Goal: Task Accomplishment & Management: Manage account settings

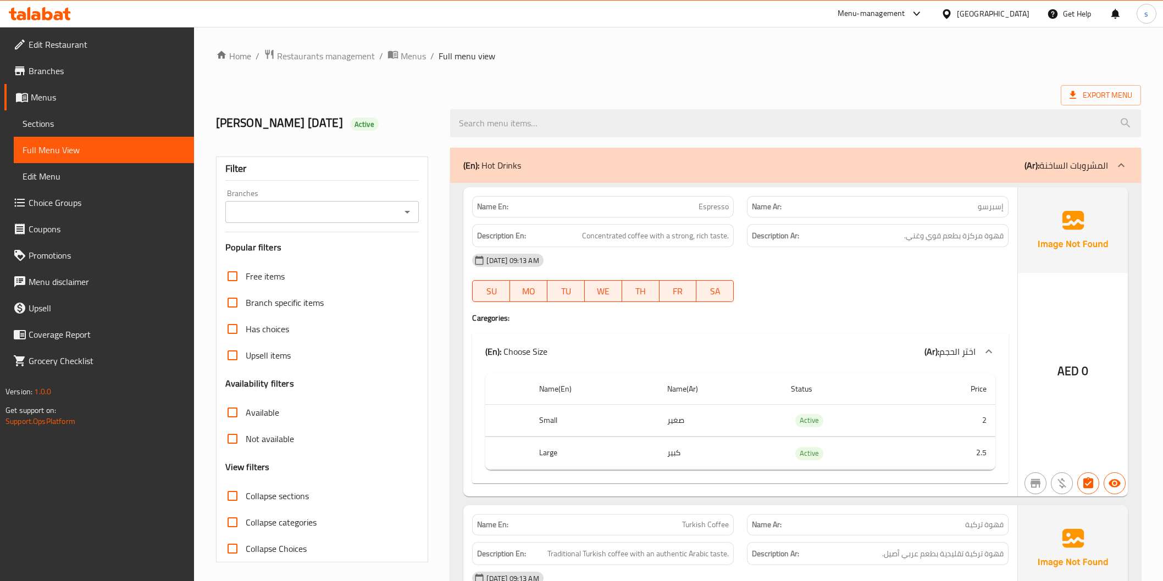
scroll to position [3124, 0]
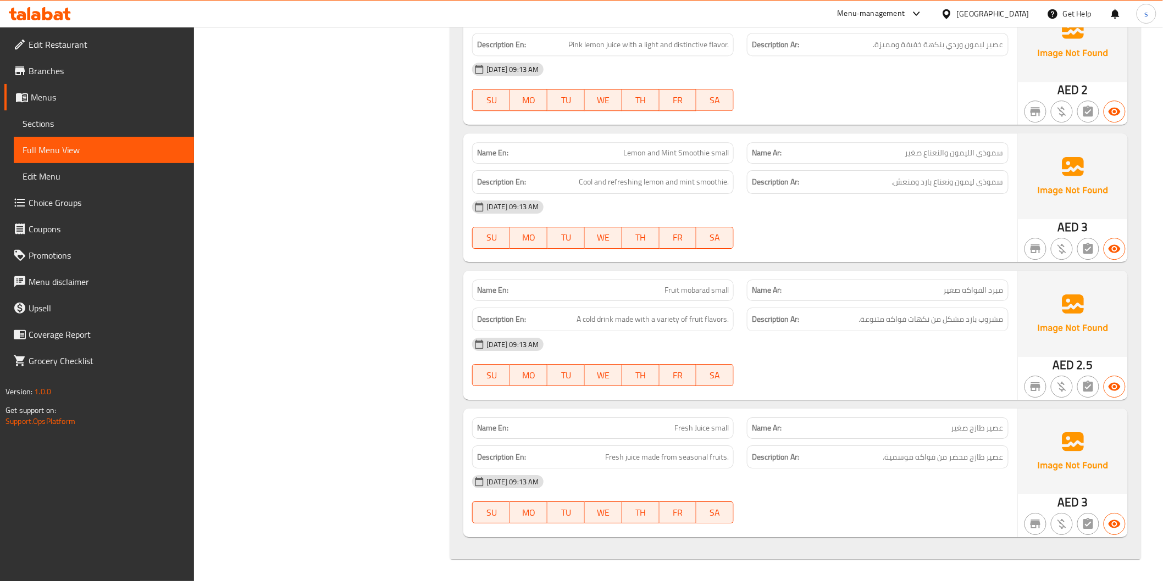
click at [47, 93] on span "Menus" at bounding box center [108, 97] width 154 height 13
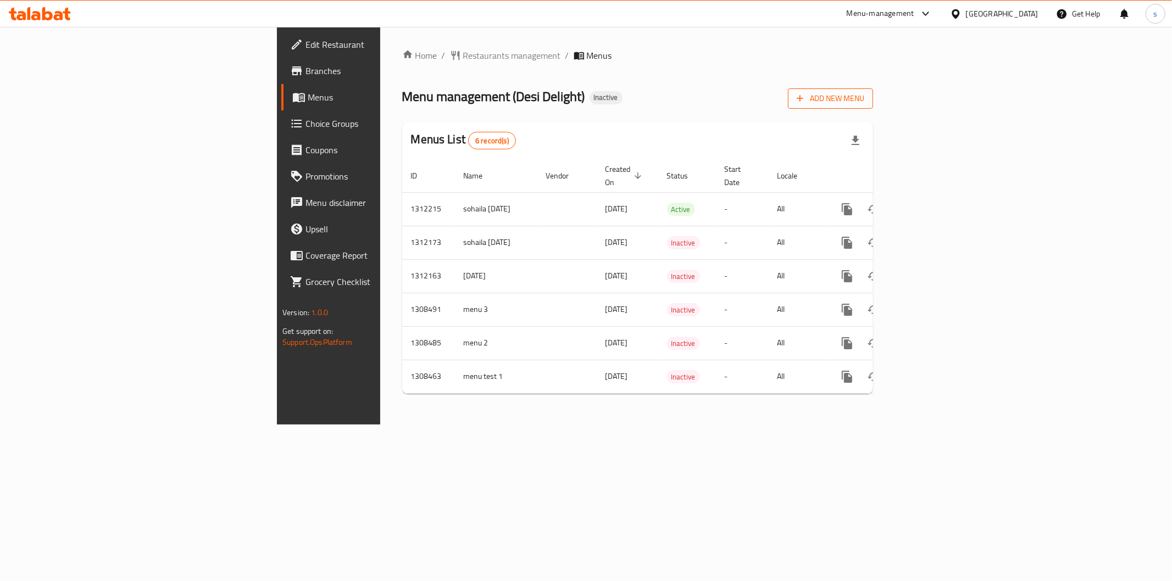
click at [873, 89] on button "Add New Menu" at bounding box center [830, 98] width 85 height 20
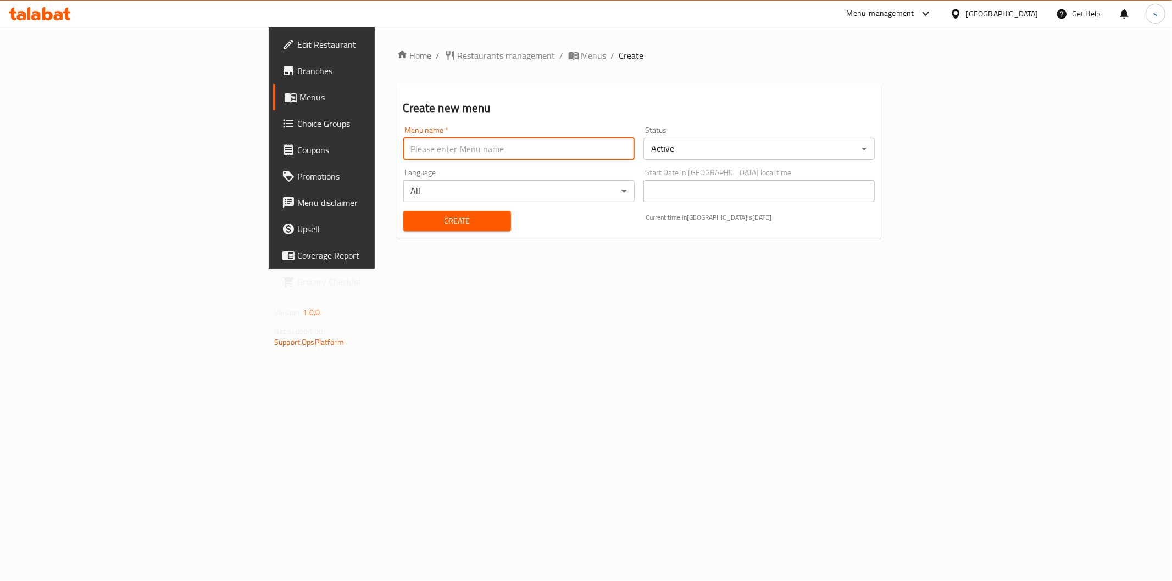
click at [485, 149] on input "text" at bounding box center [518, 149] width 231 height 22
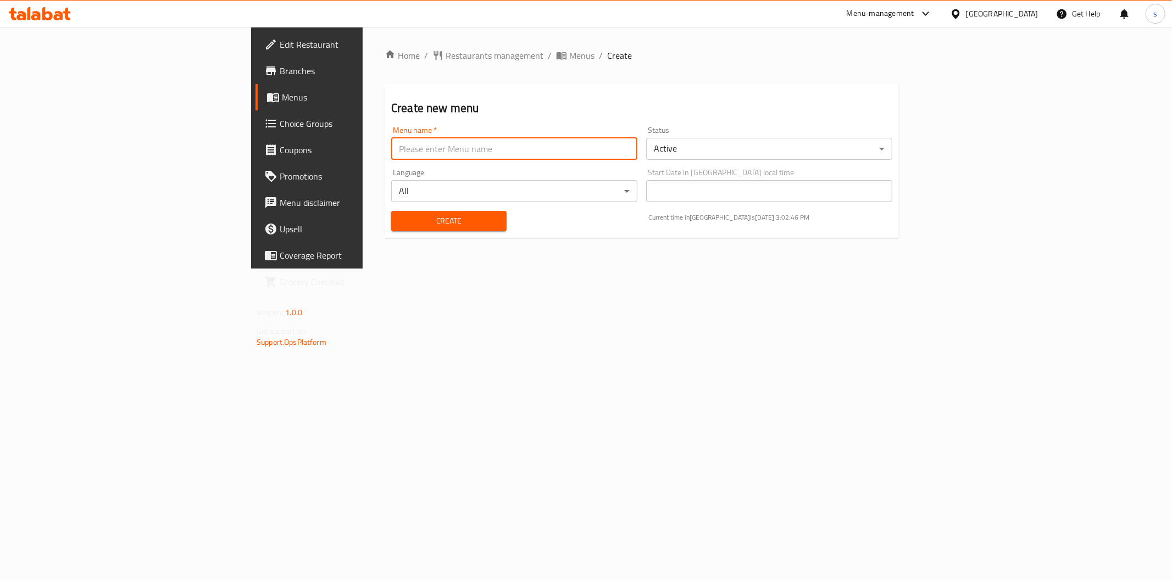
type input "sohaila [DATE]"
click at [400, 218] on span "Create" at bounding box center [449, 221] width 98 height 14
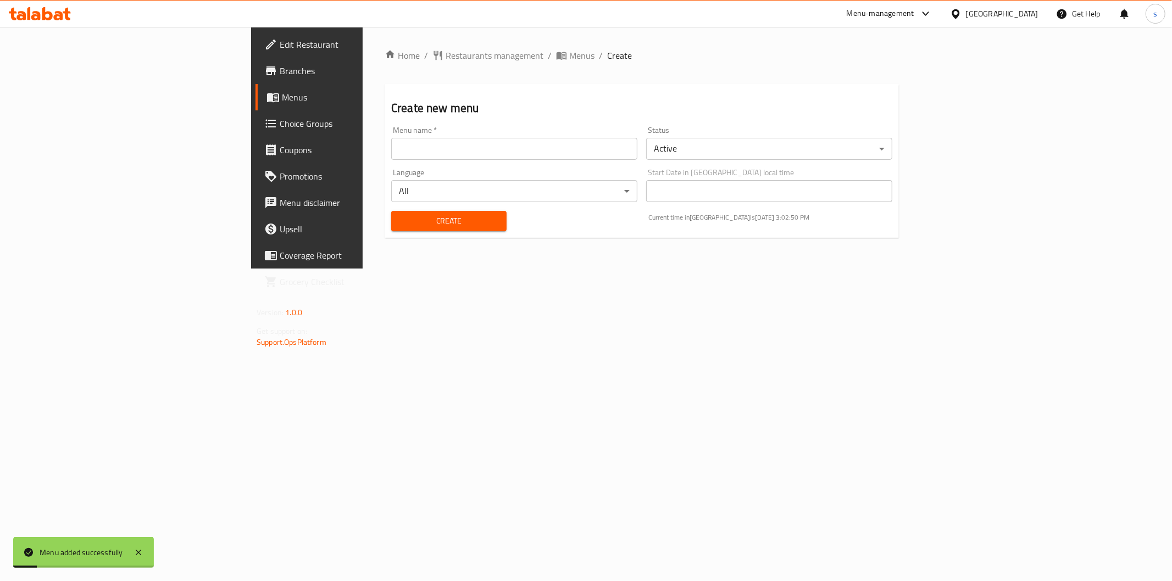
click at [282, 102] on span "Menus" at bounding box center [360, 97] width 156 height 13
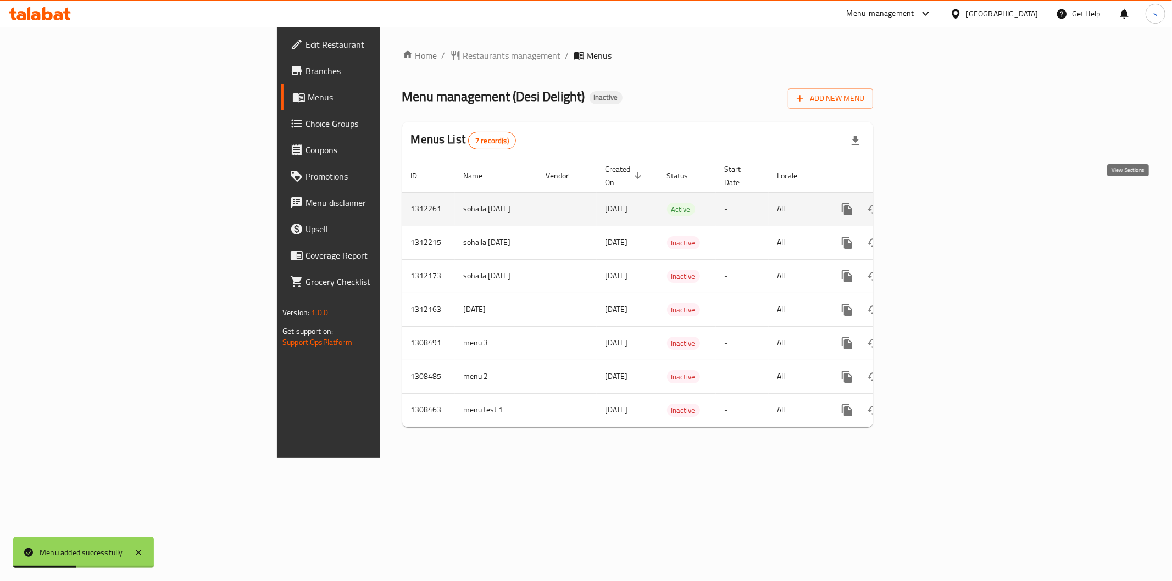
click at [933, 203] on icon "enhanced table" at bounding box center [926, 209] width 13 height 13
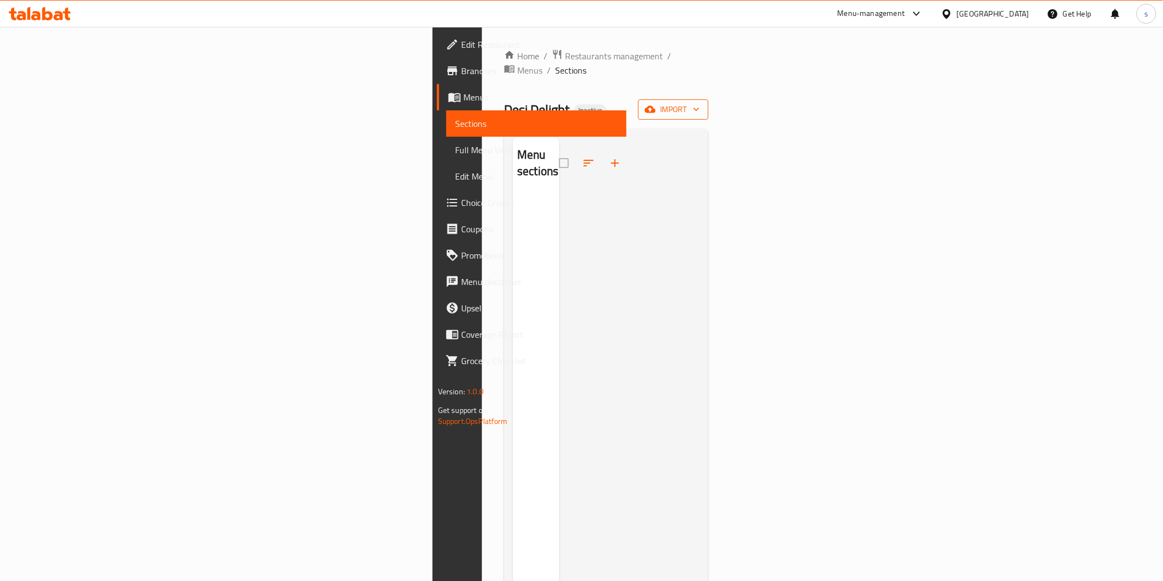
click at [699, 103] on span "import" at bounding box center [673, 110] width 53 height 14
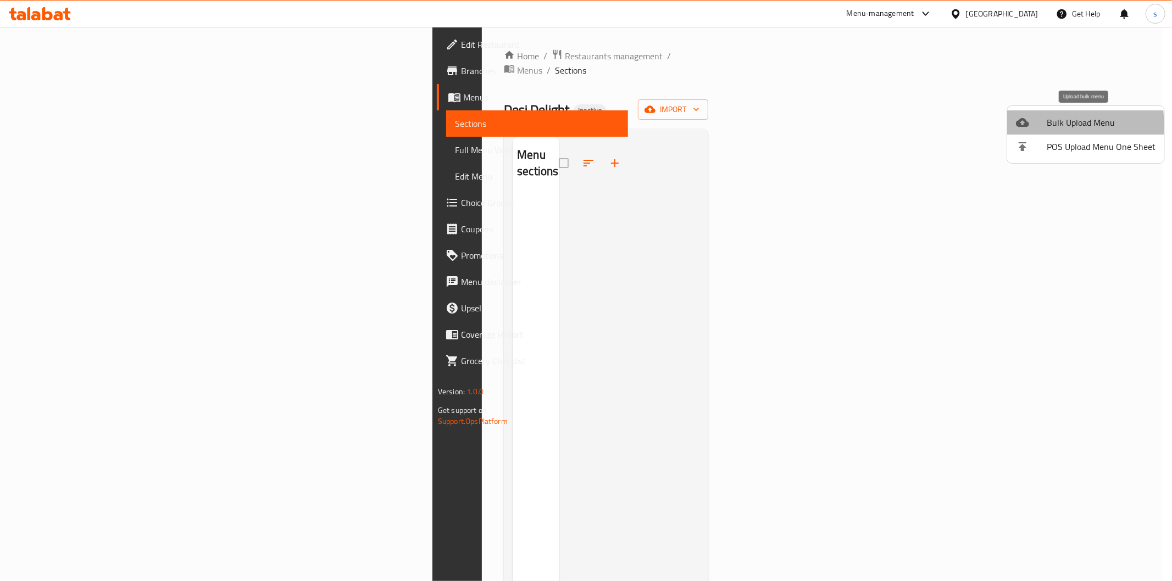
click at [1040, 124] on div at bounding box center [1031, 122] width 31 height 13
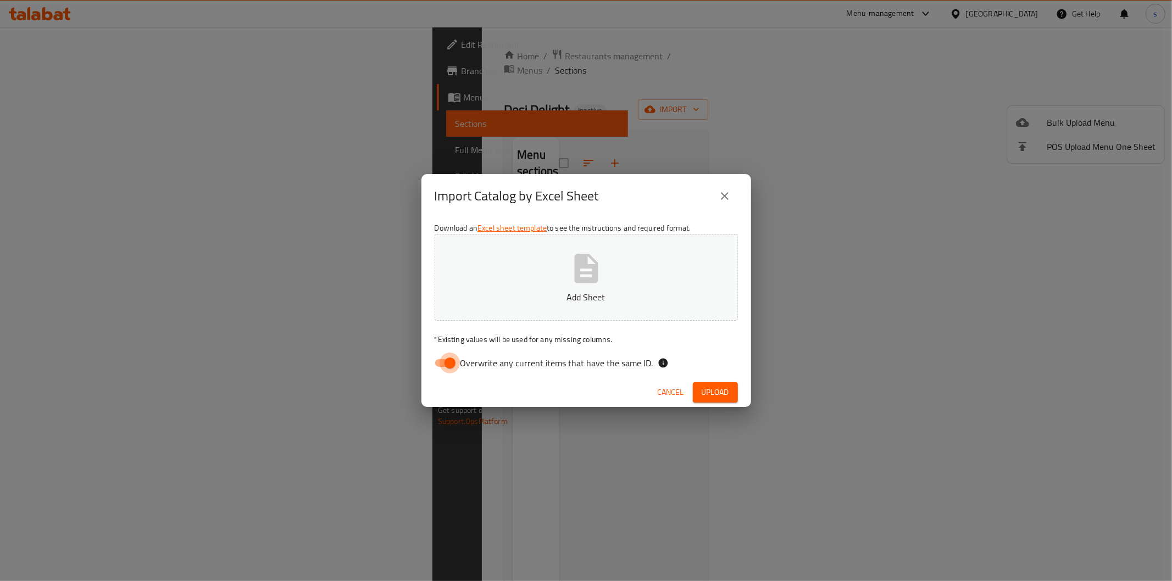
click at [448, 358] on input "Overwrite any current items that have the same ID." at bounding box center [450, 363] width 63 height 21
checkbox input "false"
click at [501, 315] on button "Add Sheet" at bounding box center [586, 277] width 303 height 87
click at [714, 387] on span "Upload" at bounding box center [715, 393] width 27 height 14
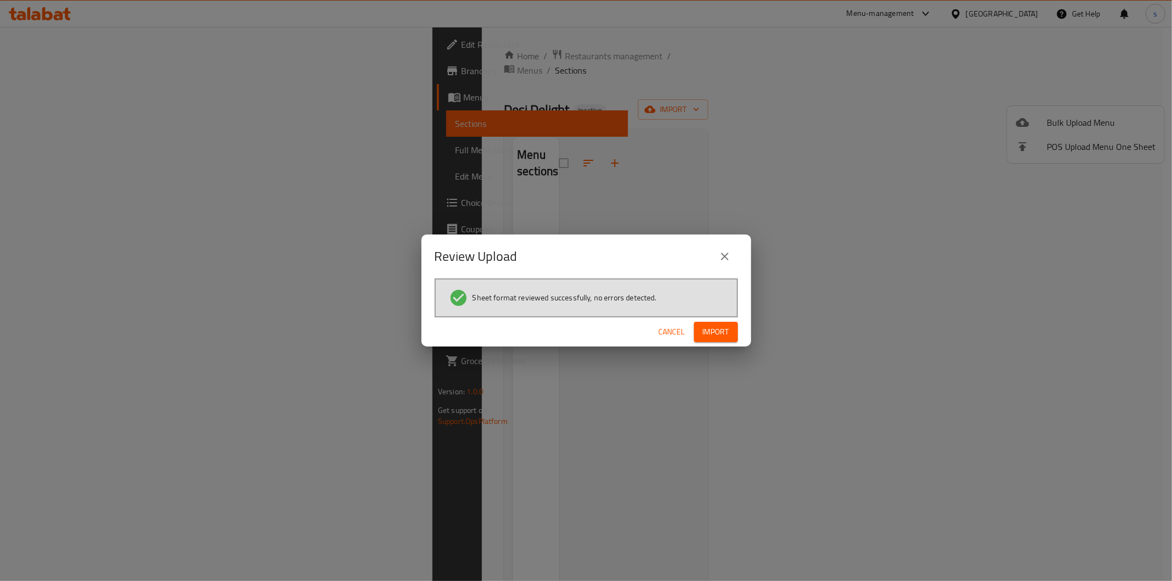
drag, startPoint x: 723, startPoint y: 327, endPoint x: 724, endPoint y: 312, distance: 15.4
click at [723, 326] on span "Import" at bounding box center [716, 332] width 26 height 14
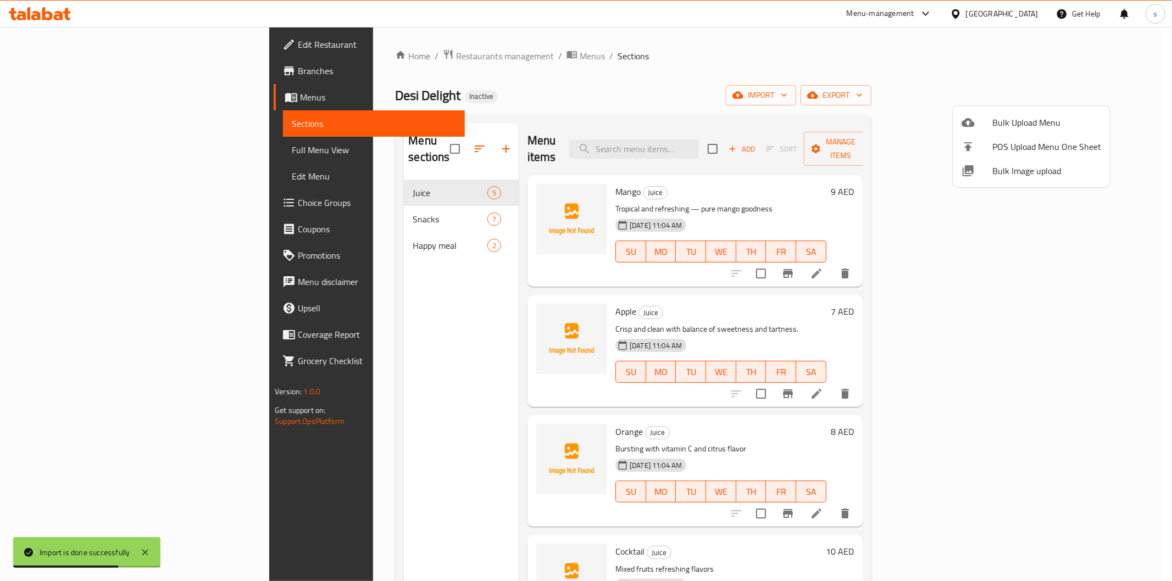
click at [49, 148] on div at bounding box center [586, 290] width 1172 height 581
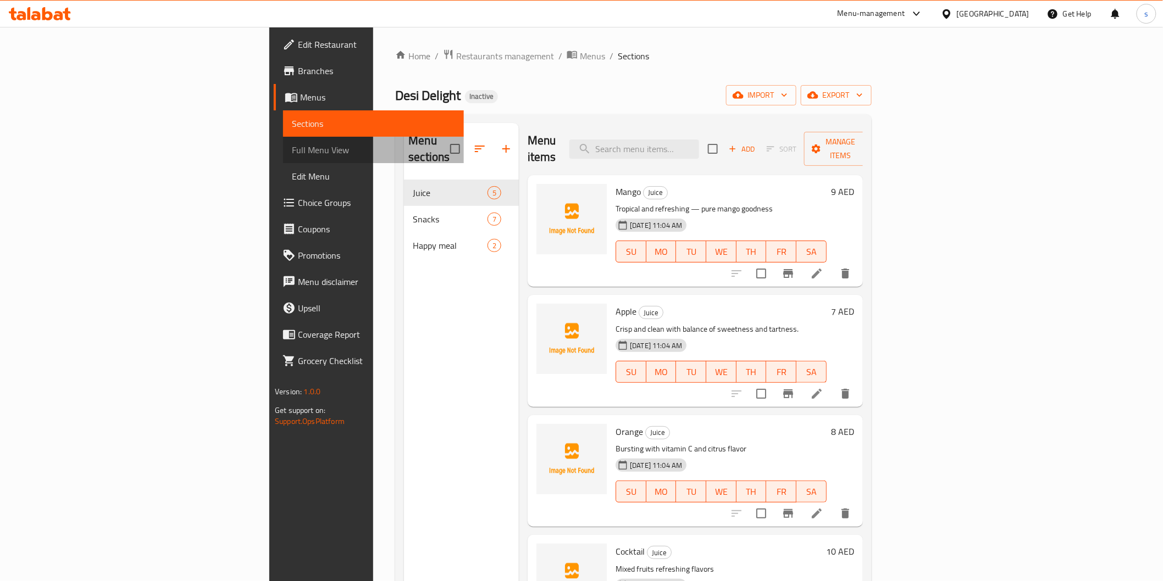
click at [292, 152] on span "Full Menu View" at bounding box center [373, 149] width 163 height 13
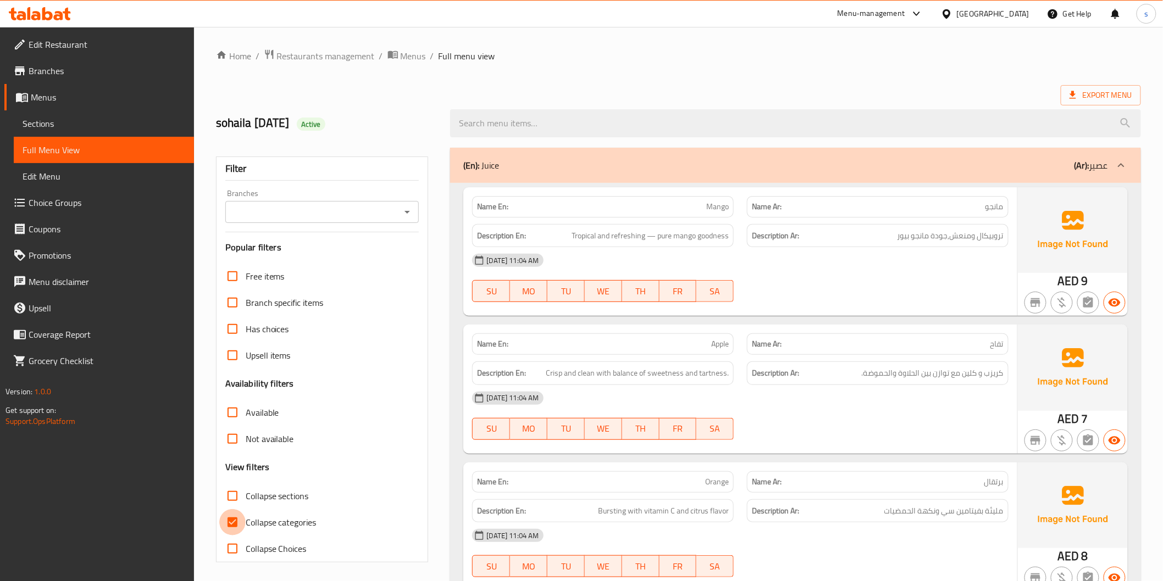
click at [240, 523] on input "Collapse categories" at bounding box center [232, 522] width 26 height 26
checkbox input "false"
click at [1102, 89] on span "Export Menu" at bounding box center [1100, 95] width 63 height 14
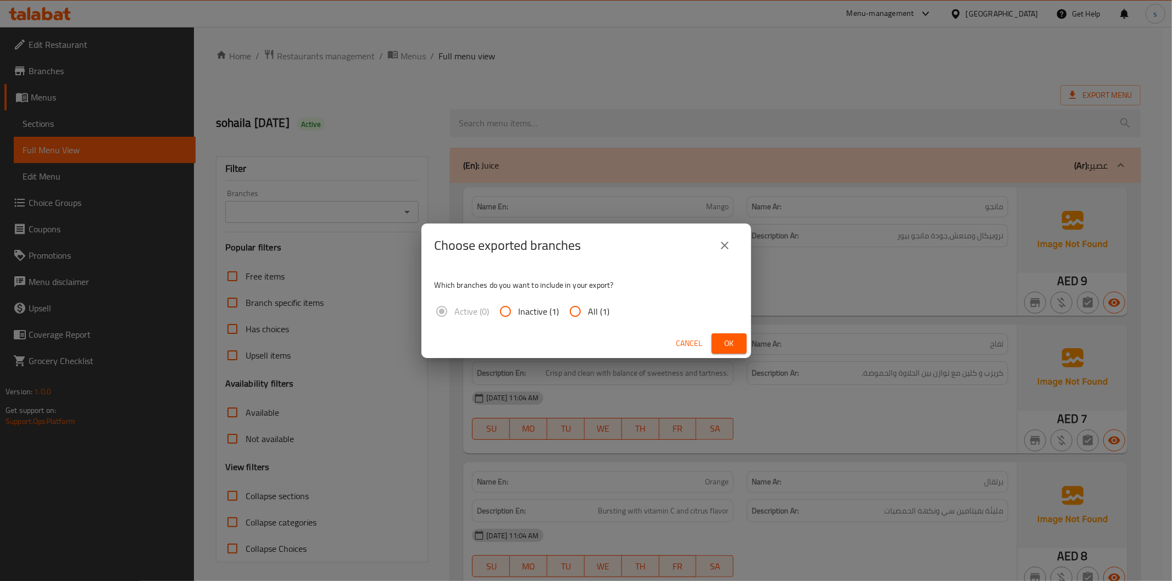
click at [574, 309] on input "All (1)" at bounding box center [575, 311] width 26 height 26
radio input "true"
click at [727, 341] on span "Ok" at bounding box center [729, 344] width 18 height 14
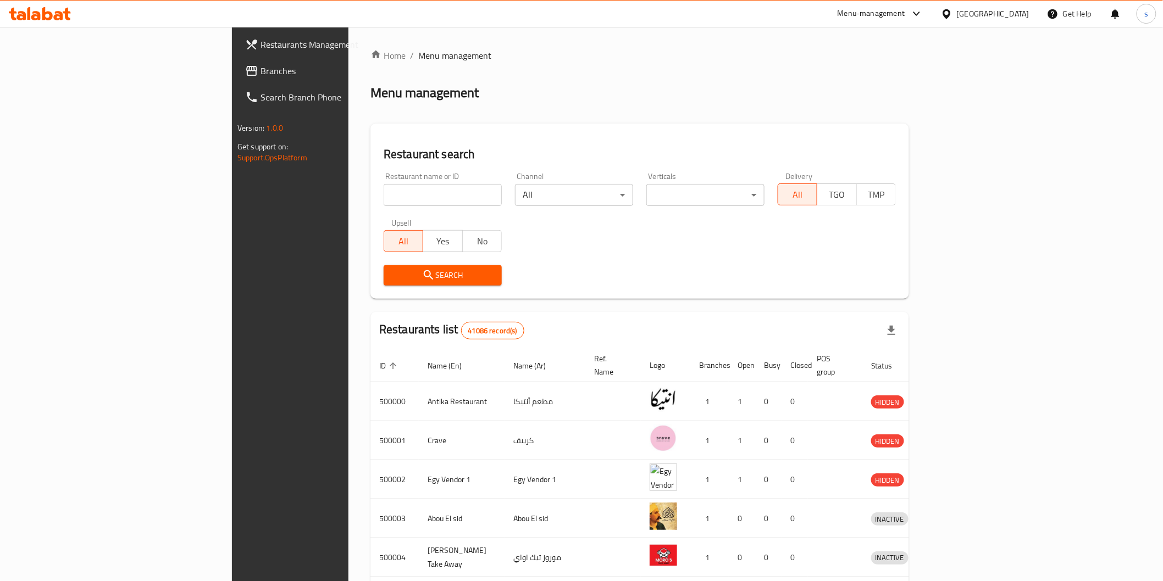
click at [260, 74] on span "Branches" at bounding box center [338, 70] width 157 height 13
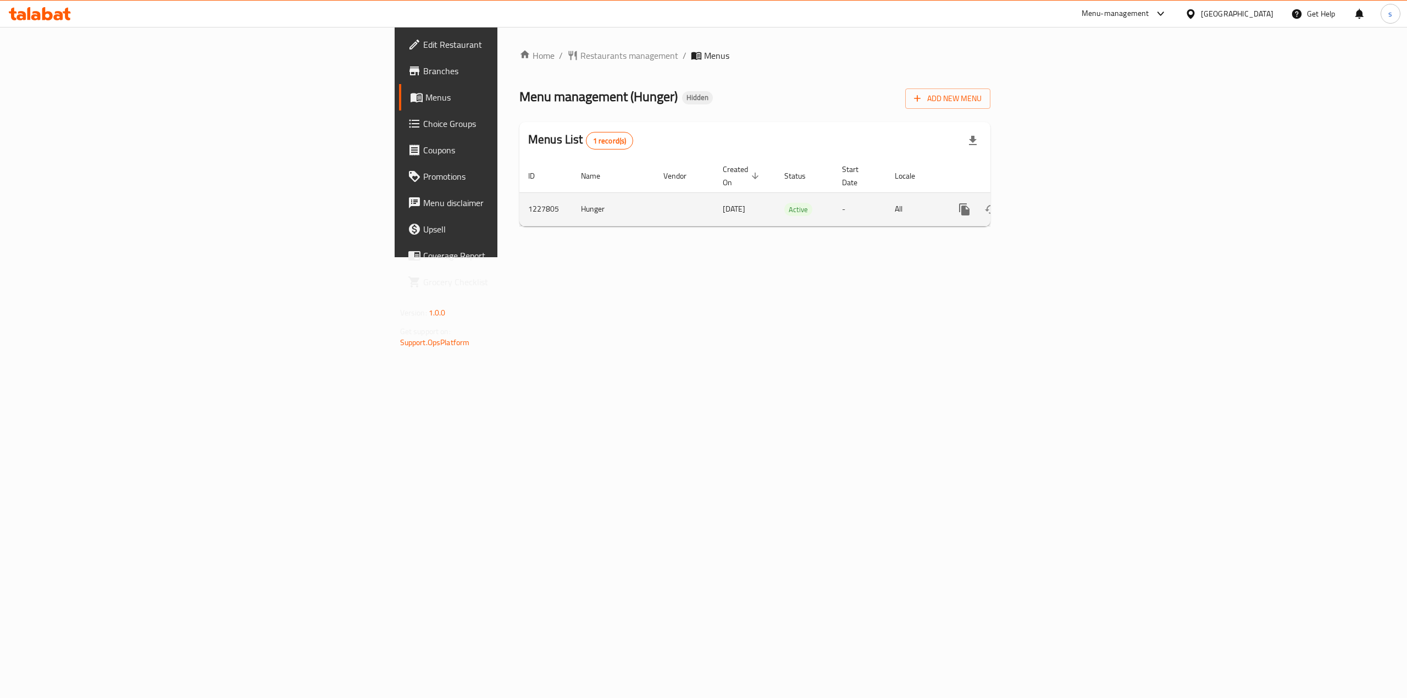
click at [1050, 203] on icon "enhanced table" at bounding box center [1043, 209] width 13 height 13
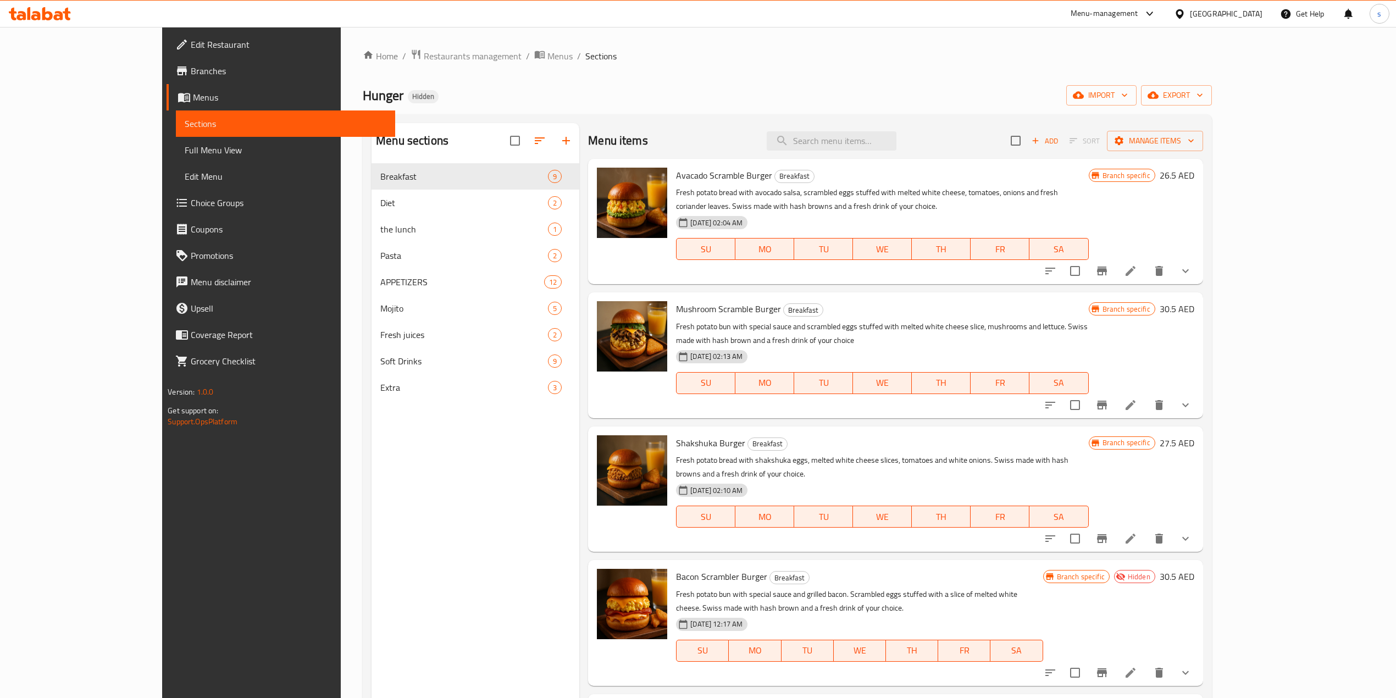
click at [191, 66] on span "Branches" at bounding box center [289, 70] width 196 height 13
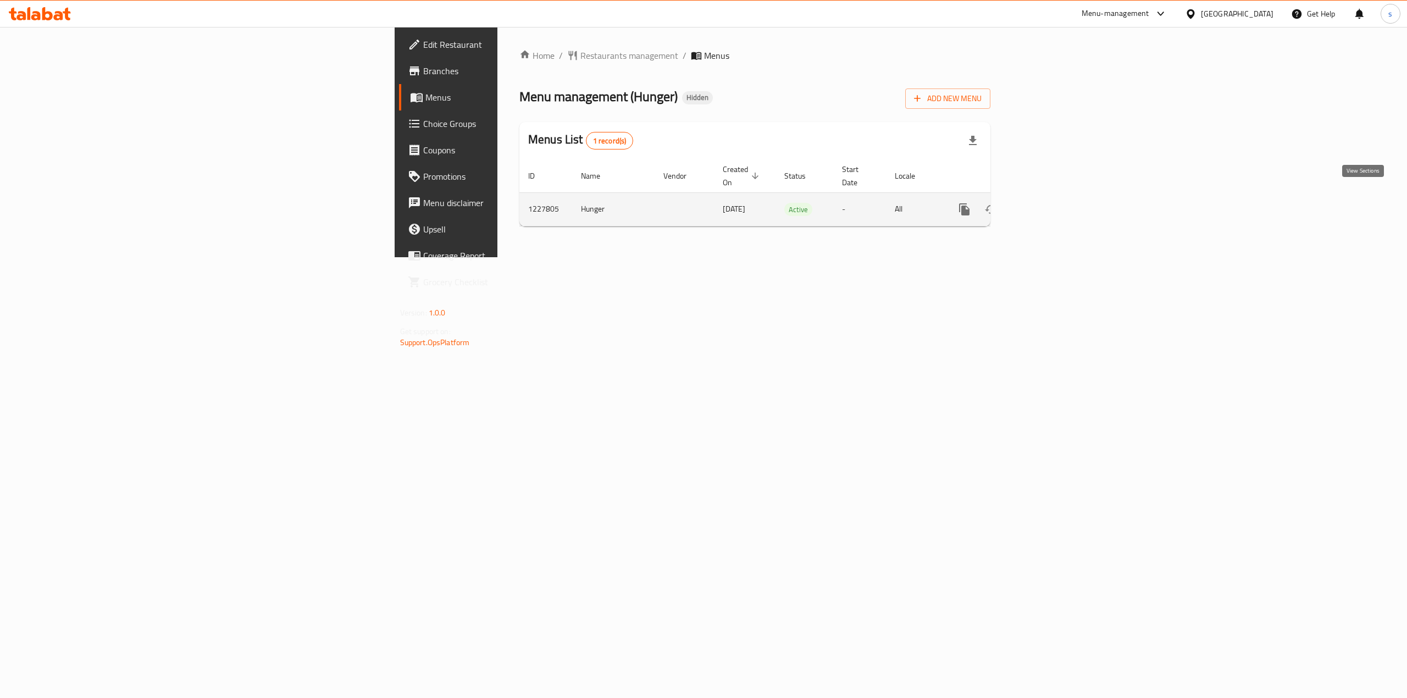
click at [1050, 203] on icon "enhanced table" at bounding box center [1043, 209] width 13 height 13
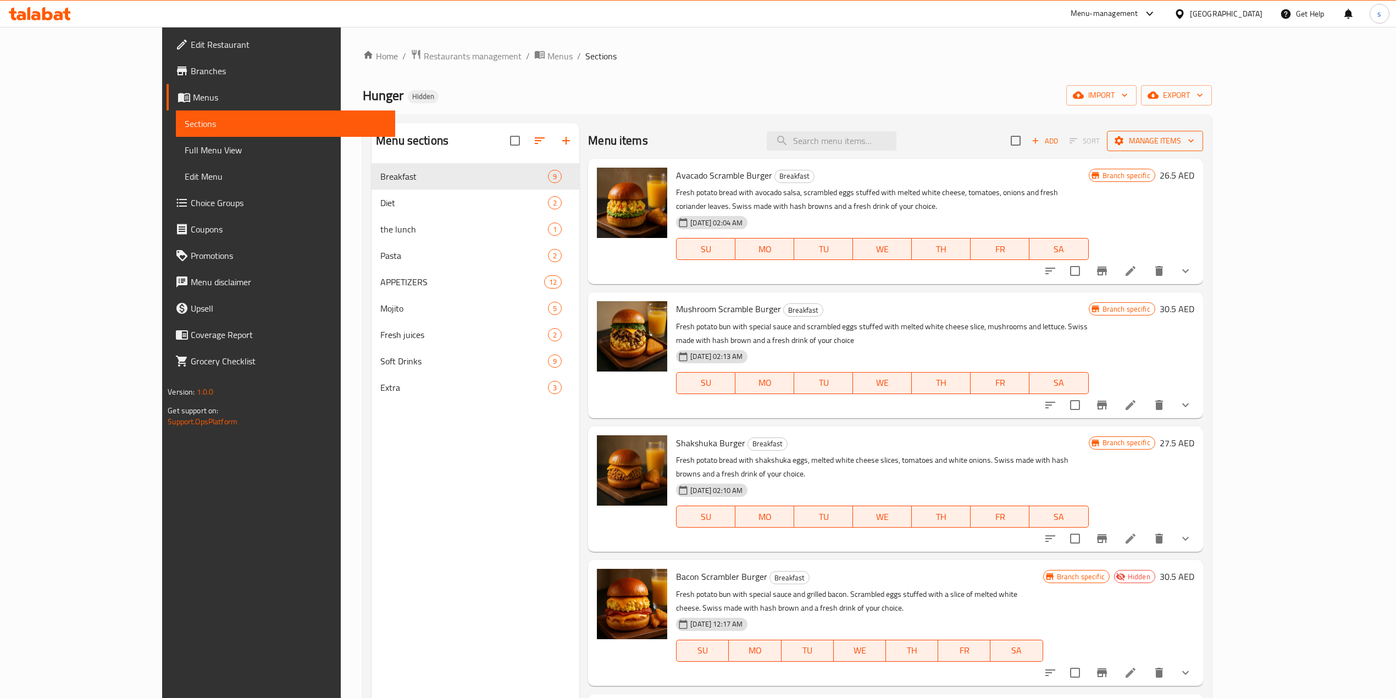
click at [1194, 139] on span "Manage items" at bounding box center [1154, 141] width 79 height 14
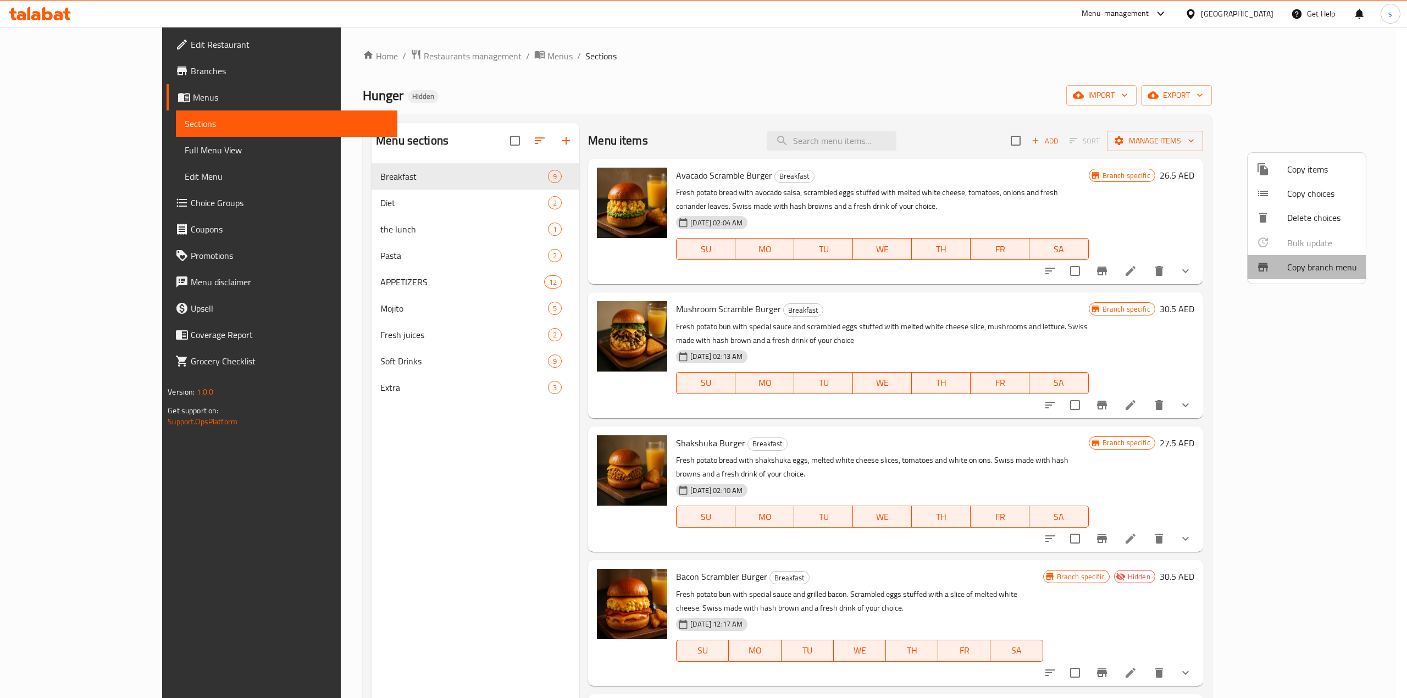
click at [1308, 262] on span "Copy branch menu" at bounding box center [1322, 266] width 70 height 13
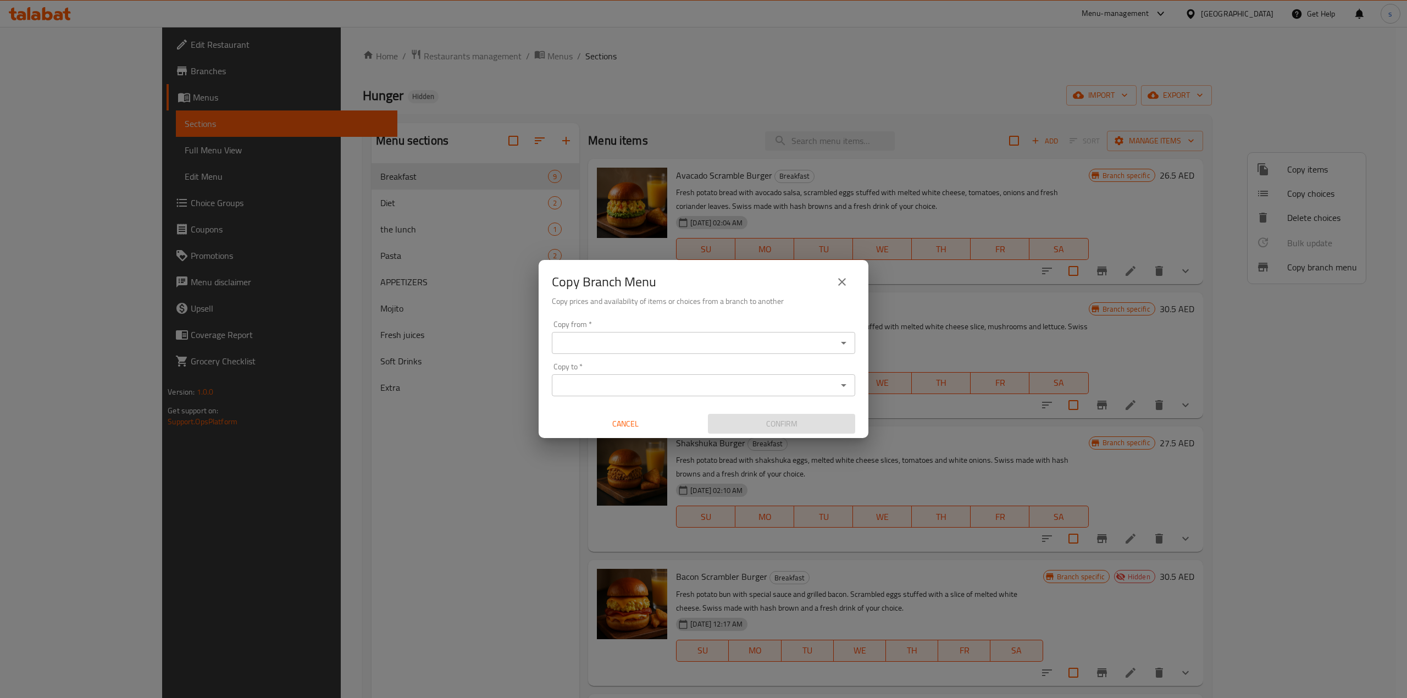
click at [589, 337] on input "Copy from   *" at bounding box center [694, 342] width 279 height 15
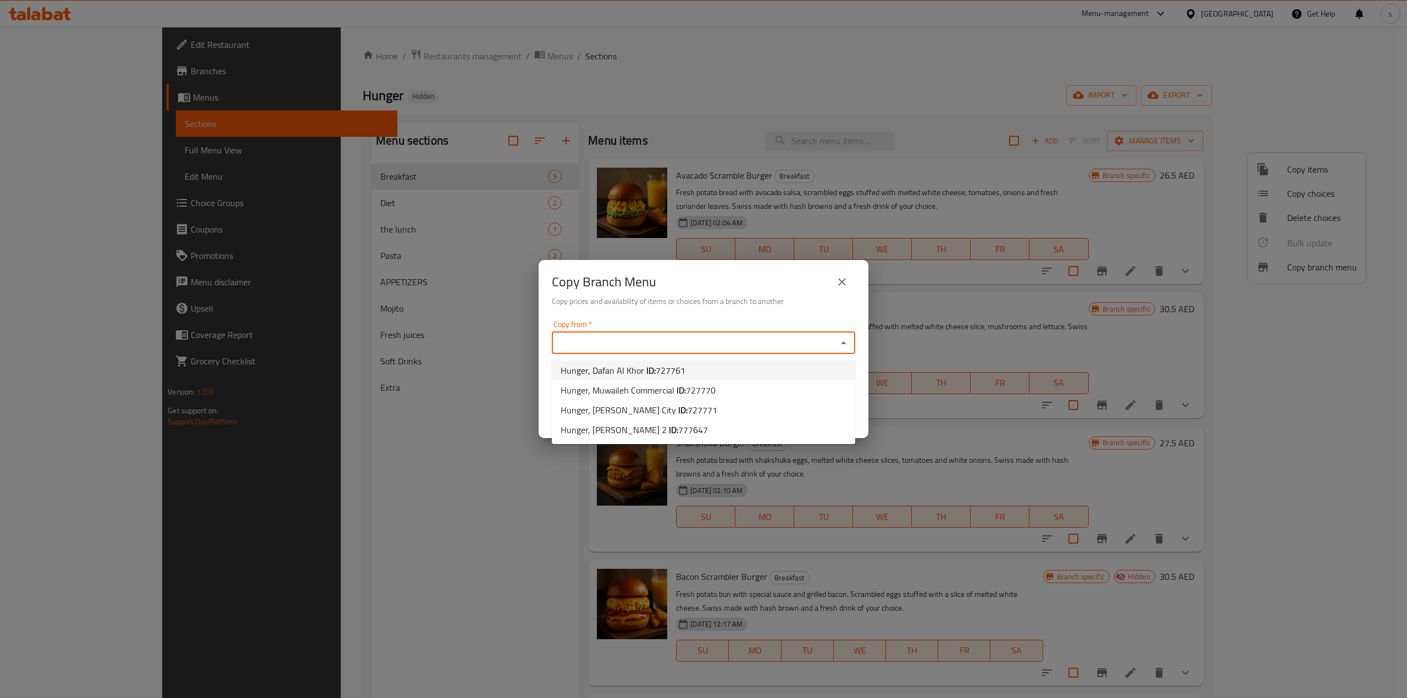
click at [634, 365] on span "Hunger, Dafan Al Khor ID: 727761" at bounding box center [622, 370] width 125 height 13
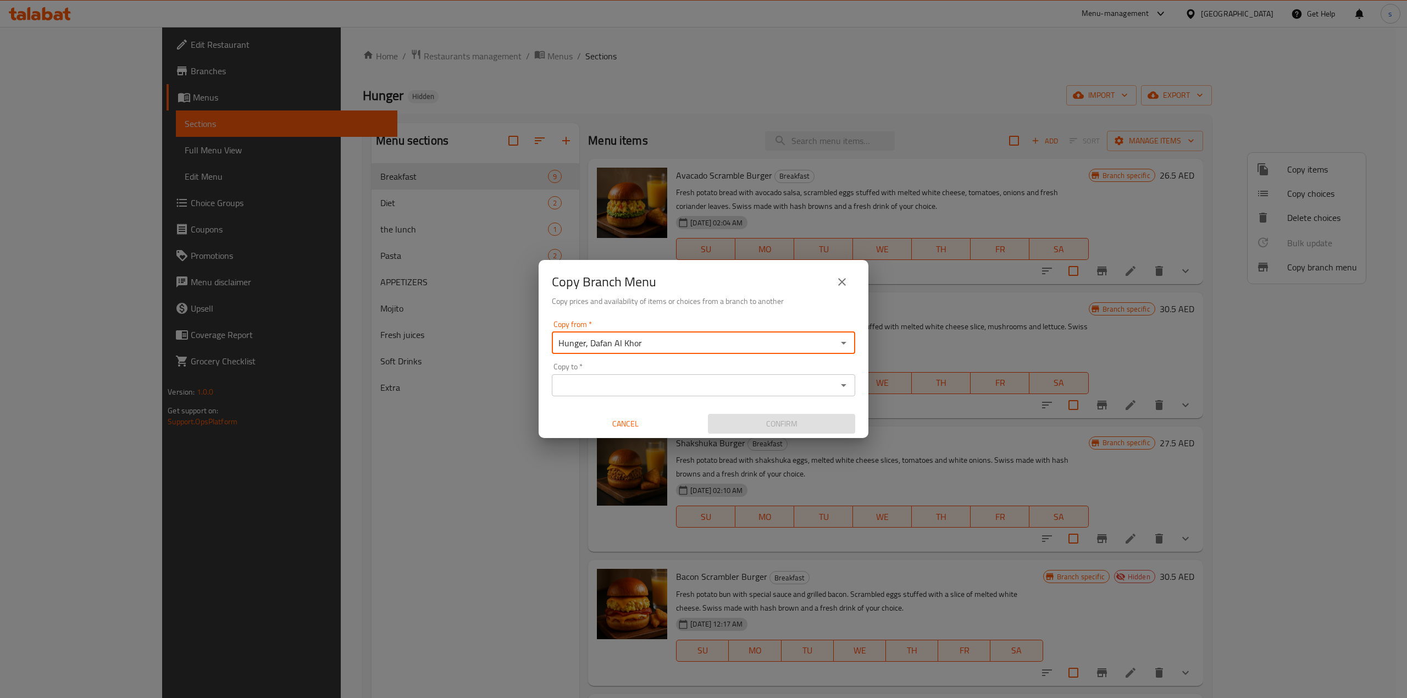
type input "Hunger, Dafan Al Khor"
click at [623, 386] on input "Copy to   *" at bounding box center [694, 384] width 279 height 15
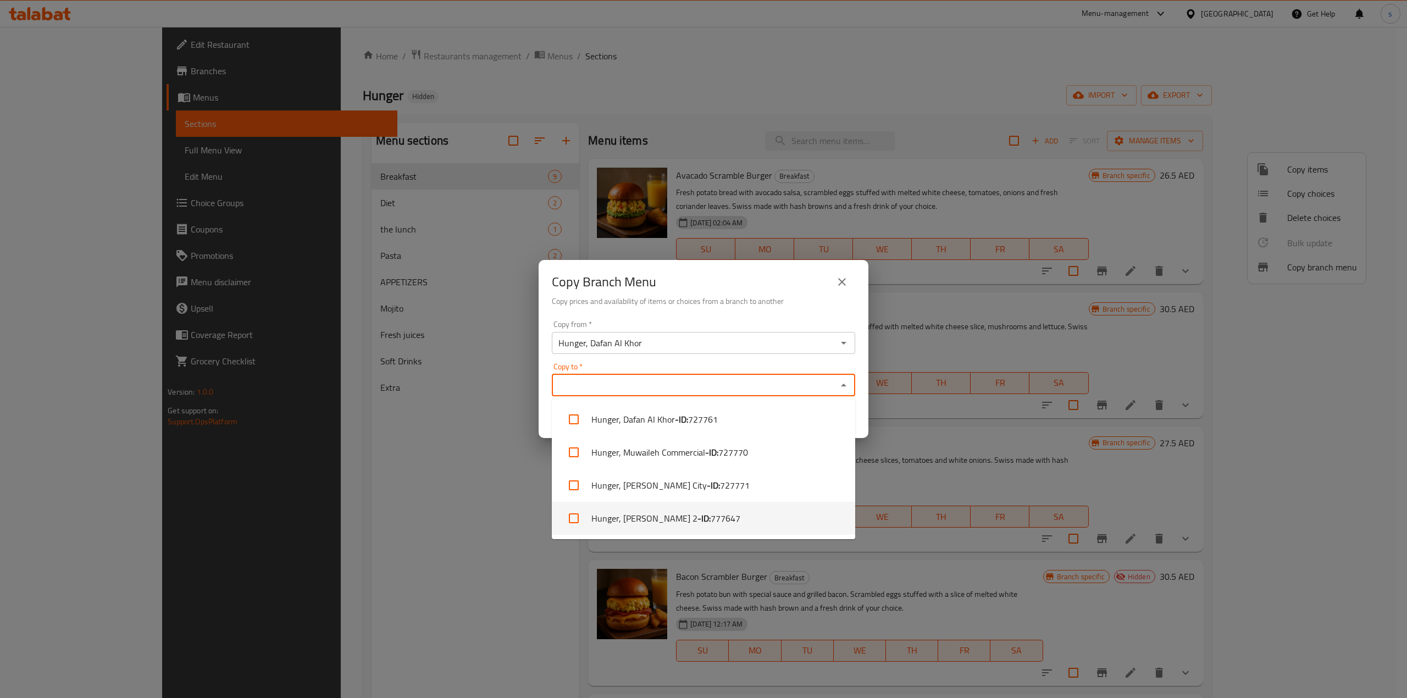
click at [697, 514] on b "- ID:" at bounding box center [703, 518] width 13 height 13
checkbox input "true"
click at [434, 473] on div "Copy Branch Menu Copy prices and availability of items or choices from a branch…" at bounding box center [703, 349] width 1407 height 698
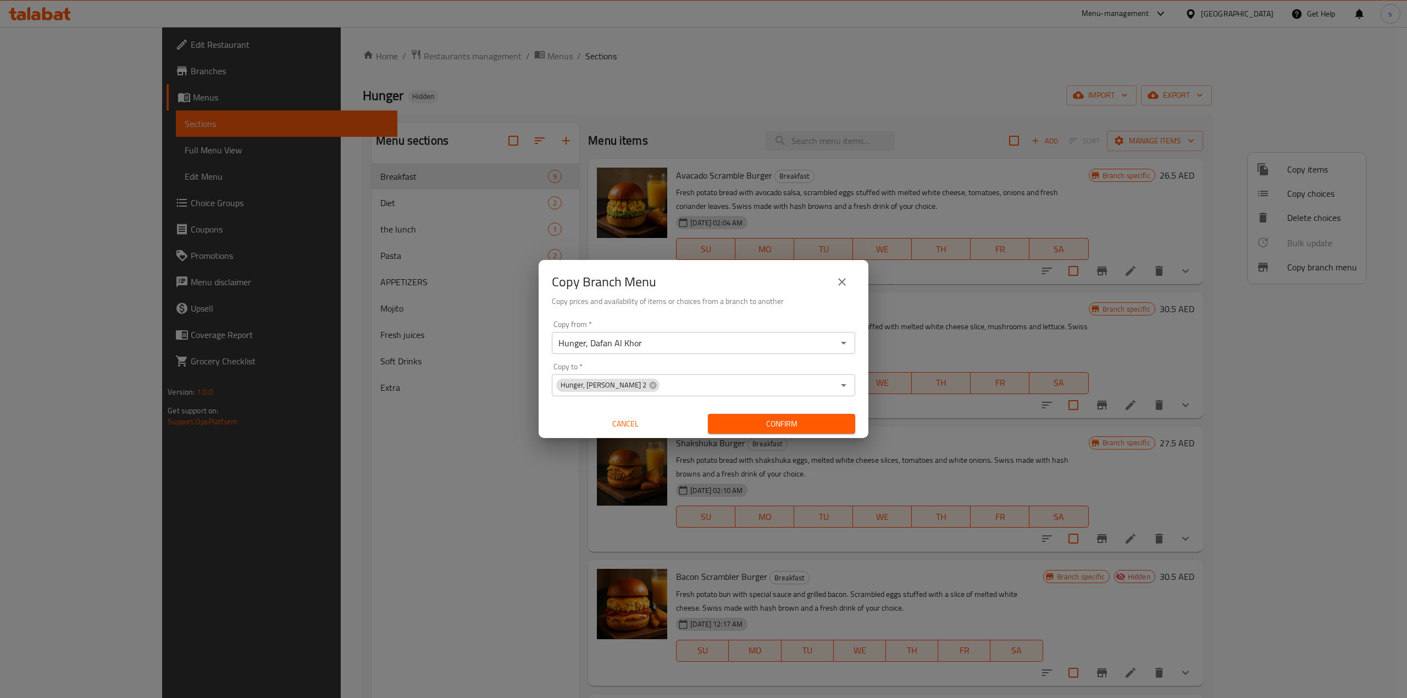
click at [751, 423] on span "Confirm" at bounding box center [782, 424] width 130 height 14
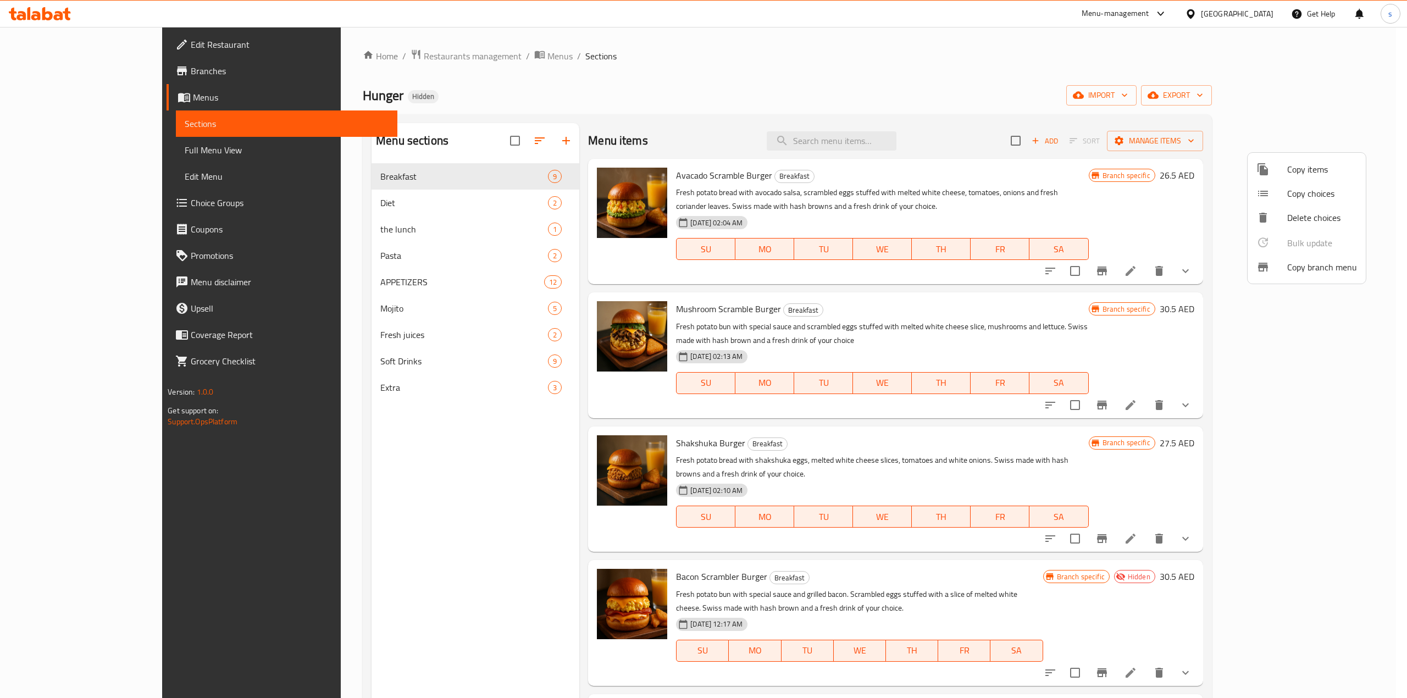
click at [48, 80] on div at bounding box center [703, 349] width 1407 height 698
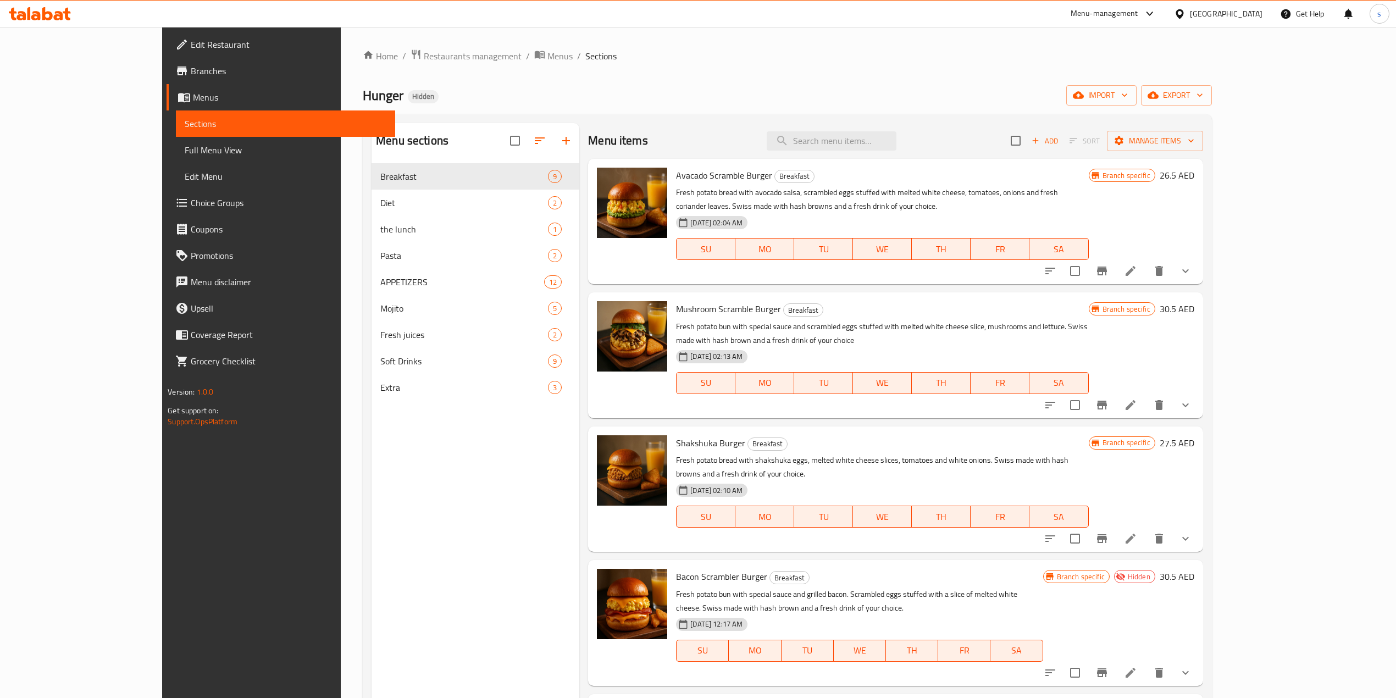
click at [191, 74] on span "Branches" at bounding box center [289, 70] width 196 height 13
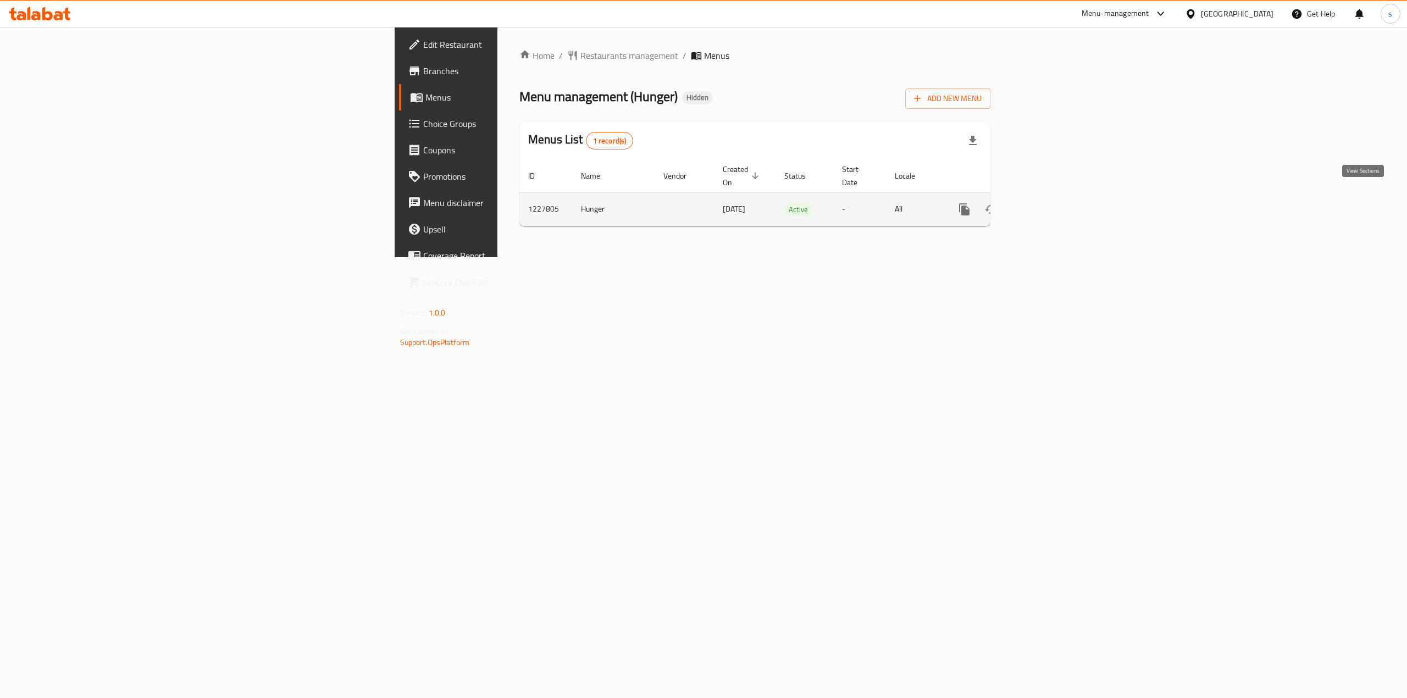
click at [1048, 204] on icon "enhanced table" at bounding box center [1044, 209] width 10 height 10
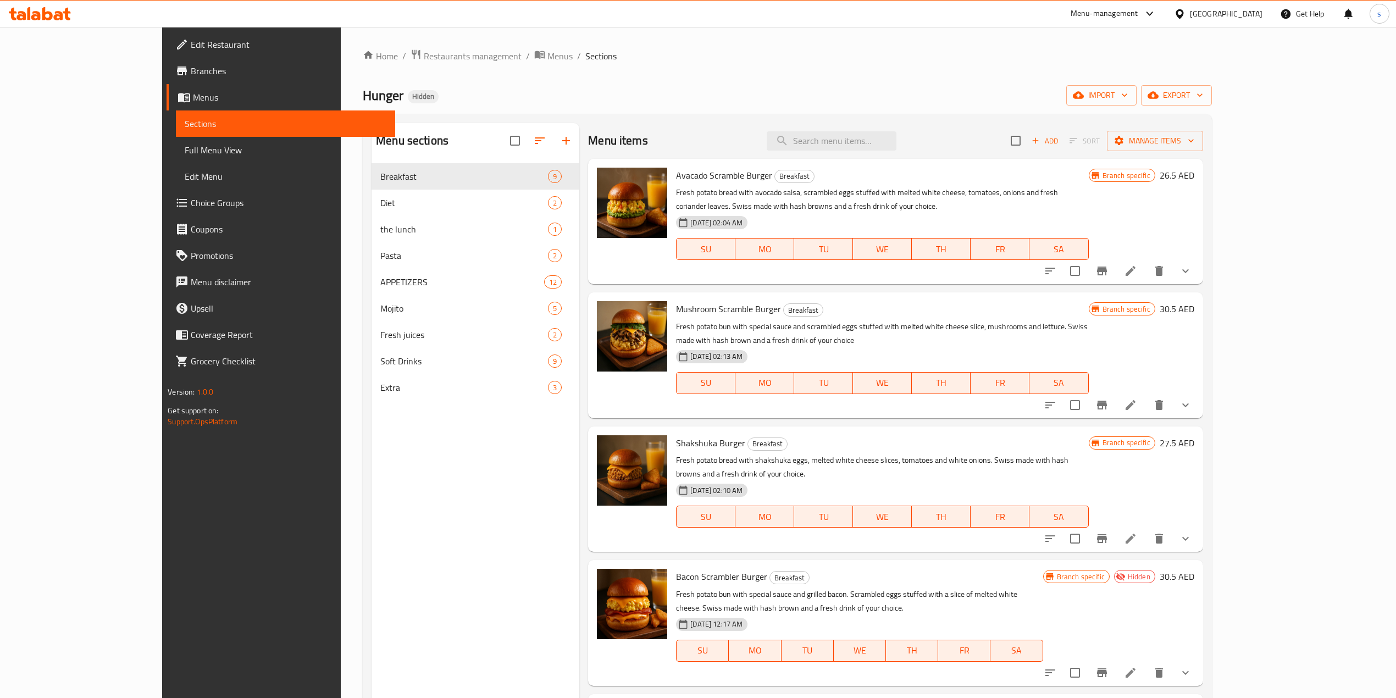
click at [185, 148] on span "Full Menu View" at bounding box center [286, 149] width 202 height 13
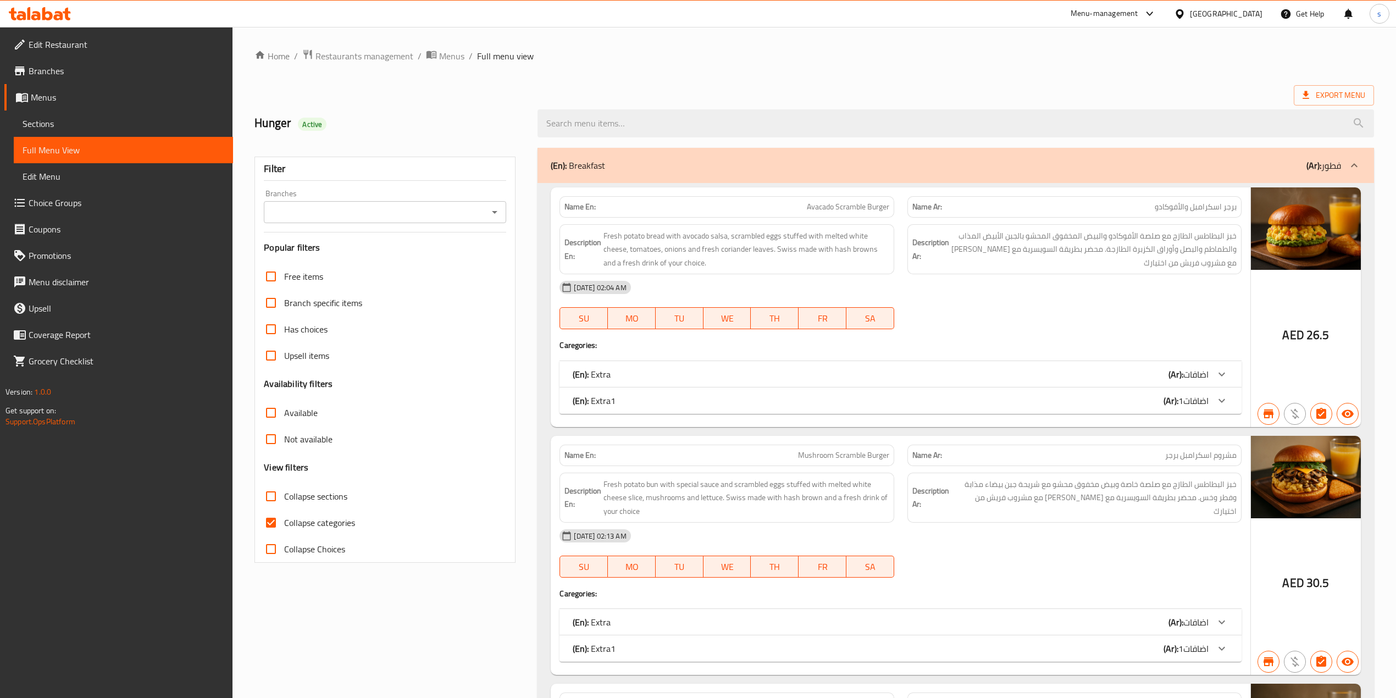
drag, startPoint x: 276, startPoint y: 524, endPoint x: 387, endPoint y: 522, distance: 111.6
click at [277, 524] on input "Collapse categories" at bounding box center [271, 522] width 26 height 26
checkbox input "false"
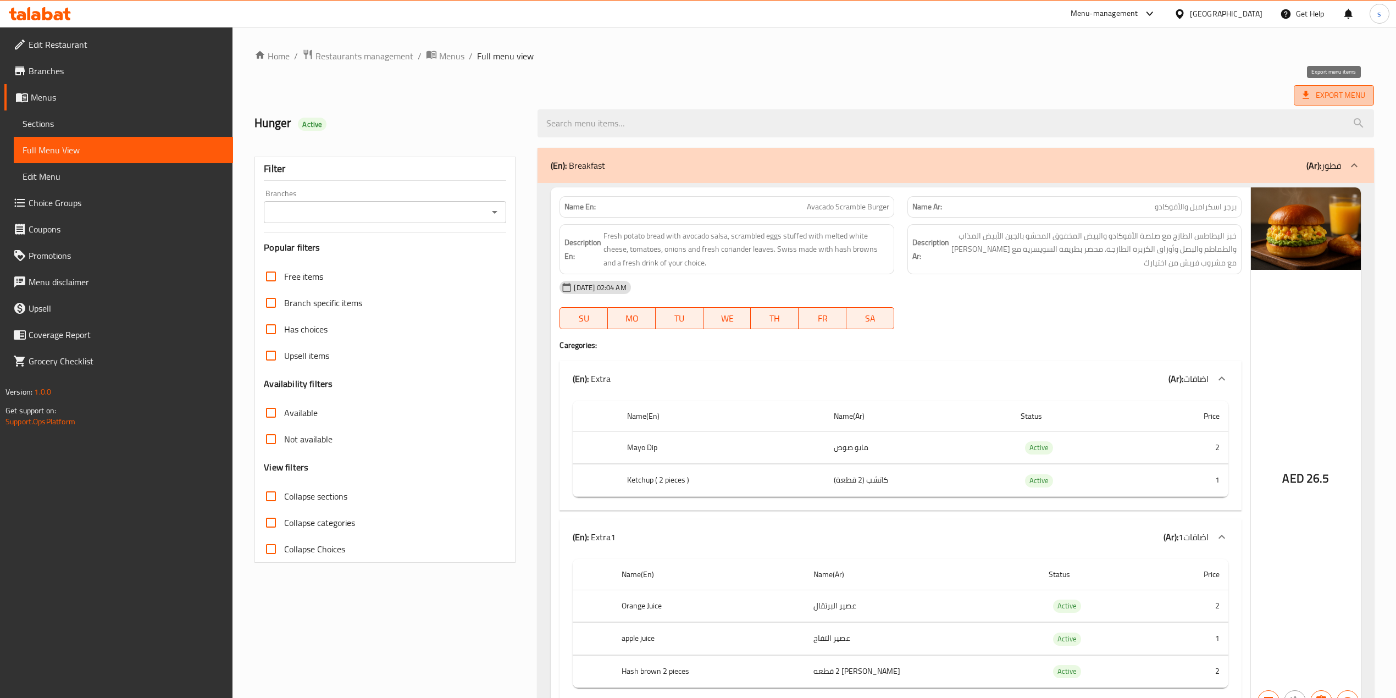
click at [1333, 92] on span "Export Menu" at bounding box center [1333, 95] width 63 height 14
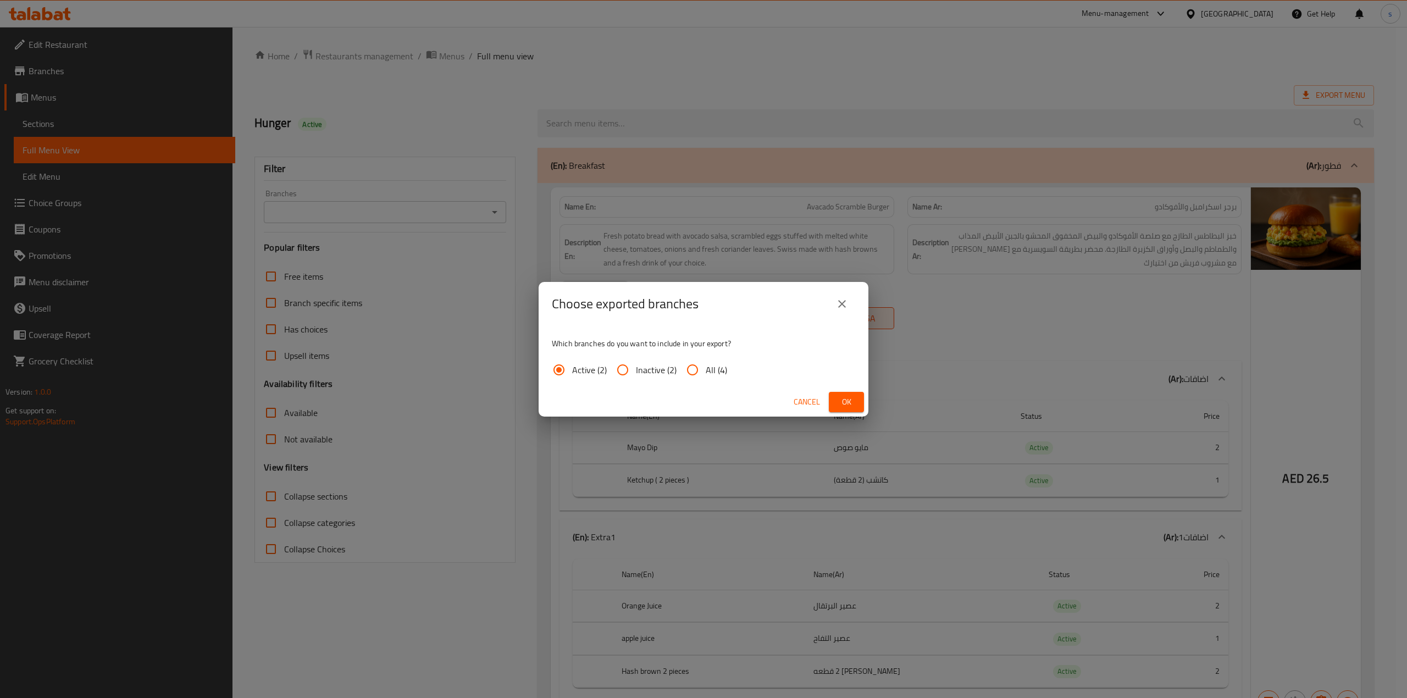
click at [699, 369] on input "All (4)" at bounding box center [692, 370] width 26 height 26
radio input "true"
click at [840, 397] on span "Ok" at bounding box center [846, 402] width 18 height 14
